Goal: Check status: Check status

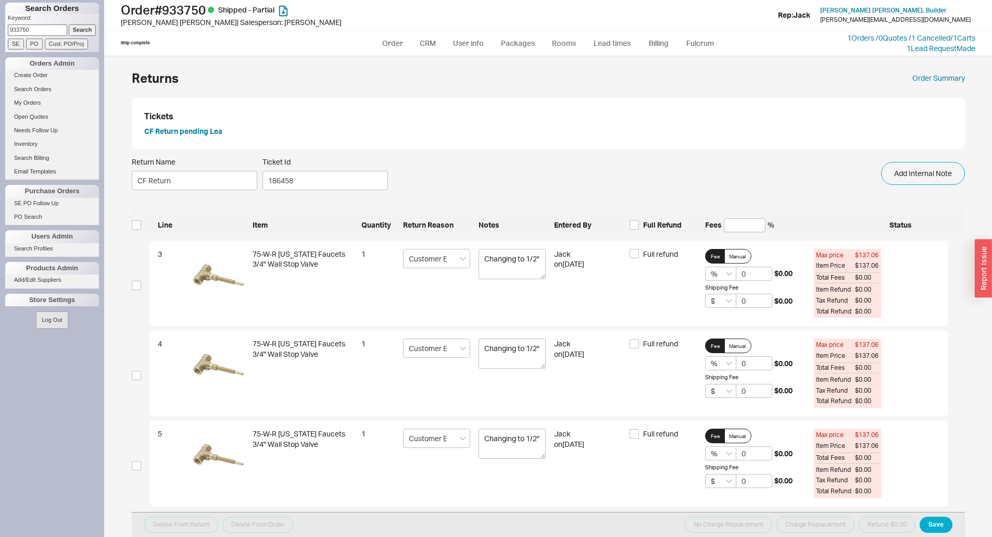
click at [35, 30] on input "933750" at bounding box center [37, 29] width 59 height 11
type input "937524"
click at [69, 24] on input "Search" at bounding box center [83, 29] width 28 height 11
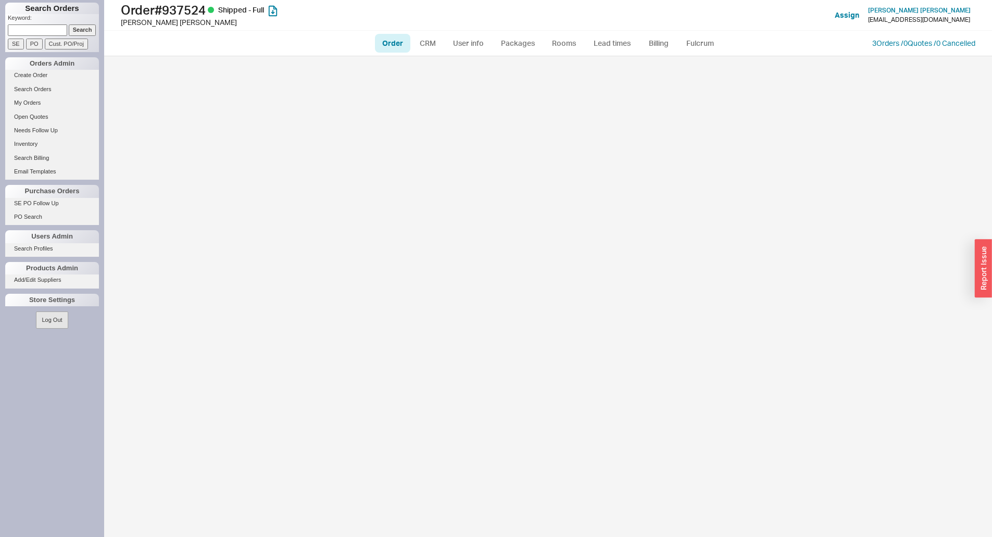
select select "LOW"
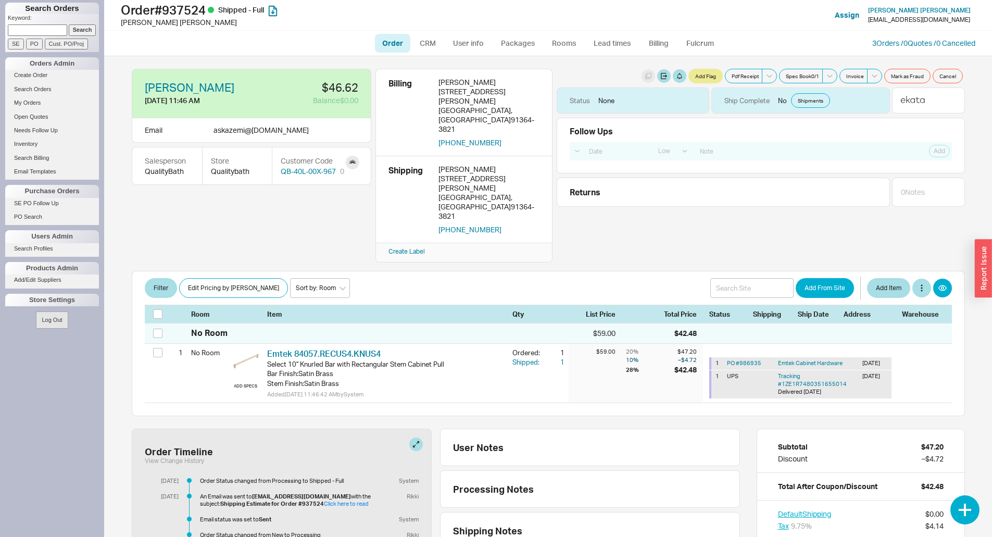
click at [23, 24] on input at bounding box center [37, 29] width 59 height 11
type input "937254"
click at [69, 24] on input "Search" at bounding box center [83, 29] width 28 height 11
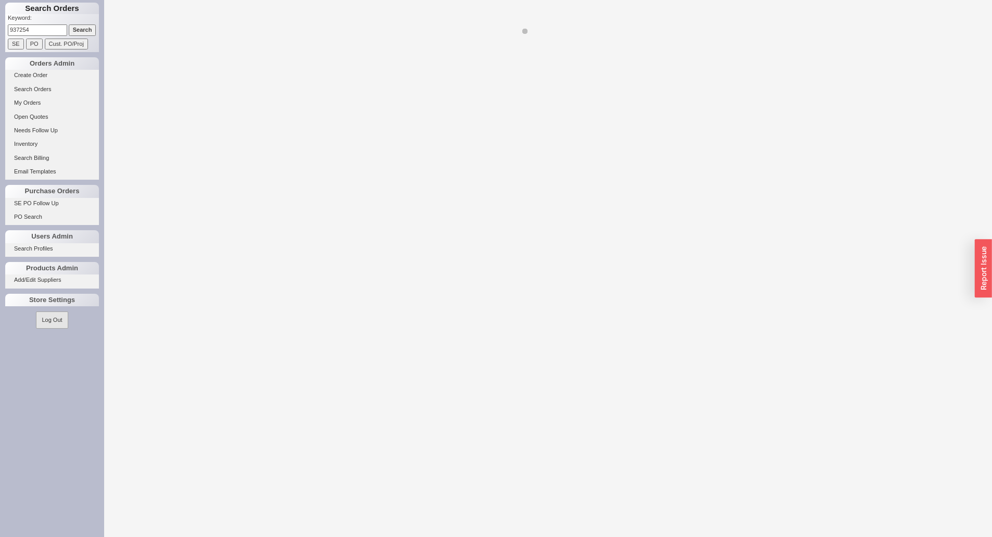
select select "LOW"
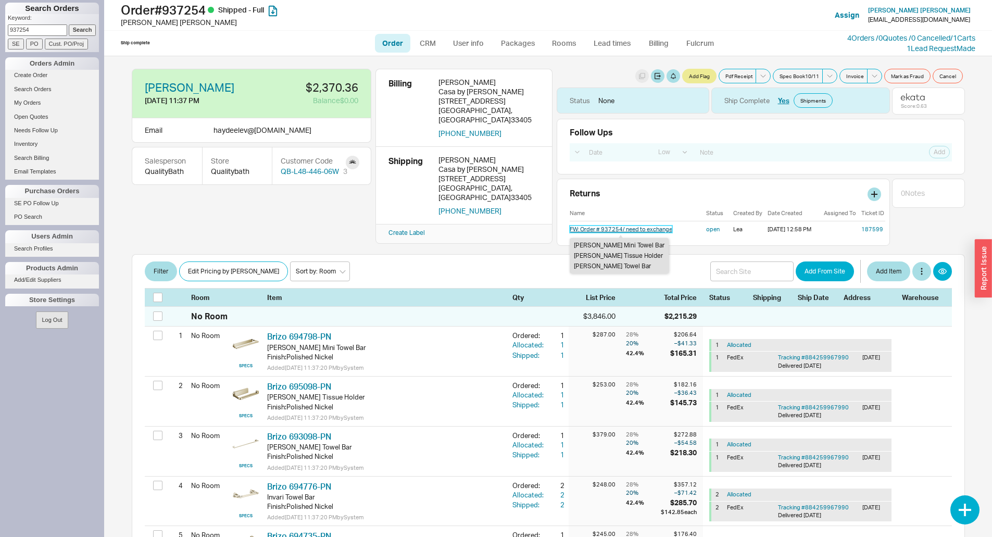
click at [606, 232] on link "FW: Order # 937254/ need to exchange" at bounding box center [621, 228] width 103 height 7
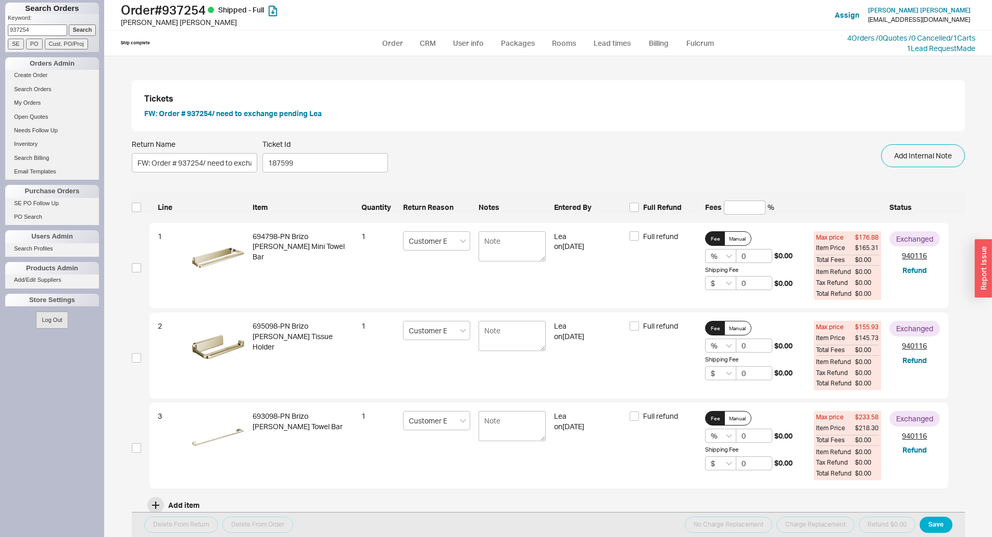
scroll to position [28, 0]
